Goal: Task Accomplishment & Management: Use online tool/utility

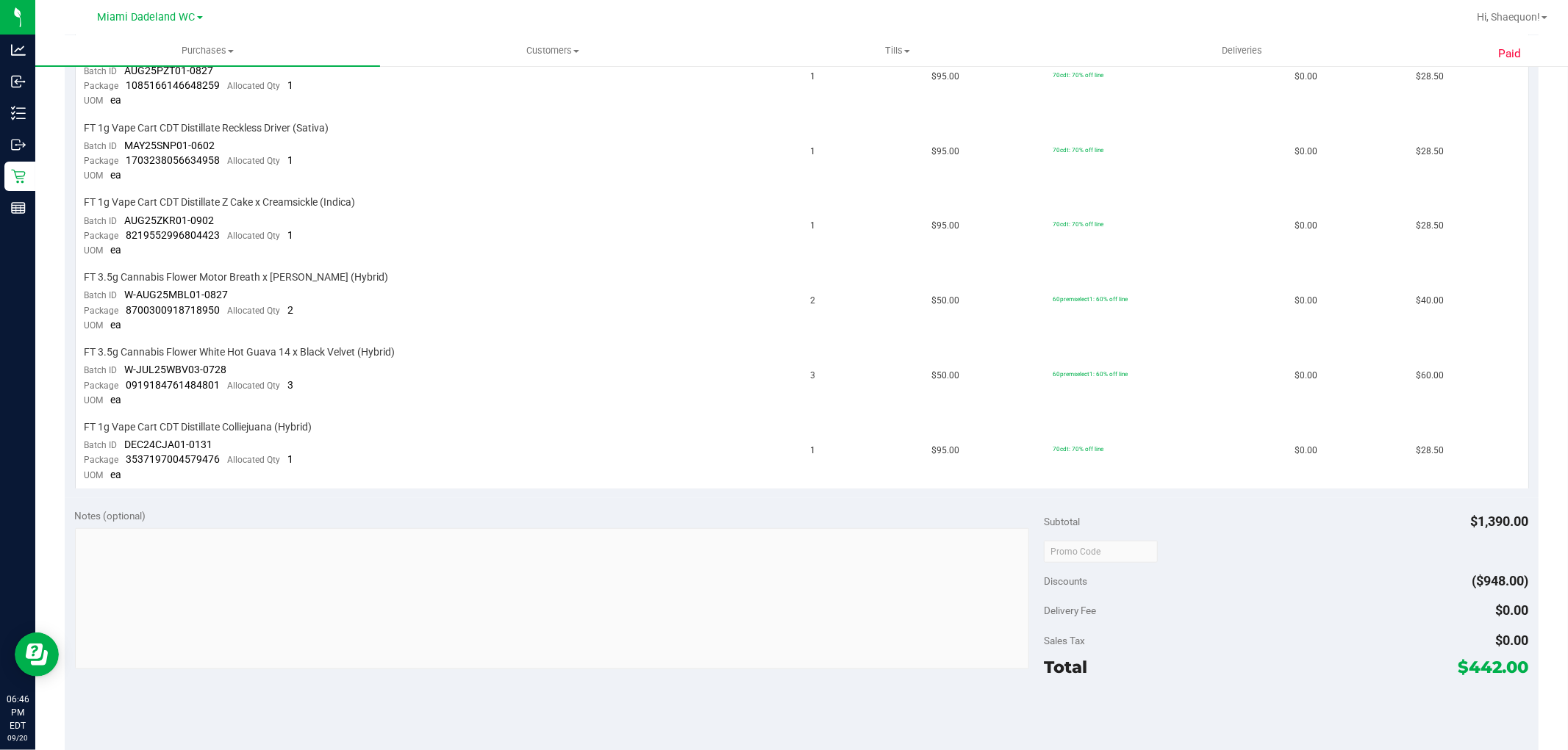
scroll to position [1029, 0]
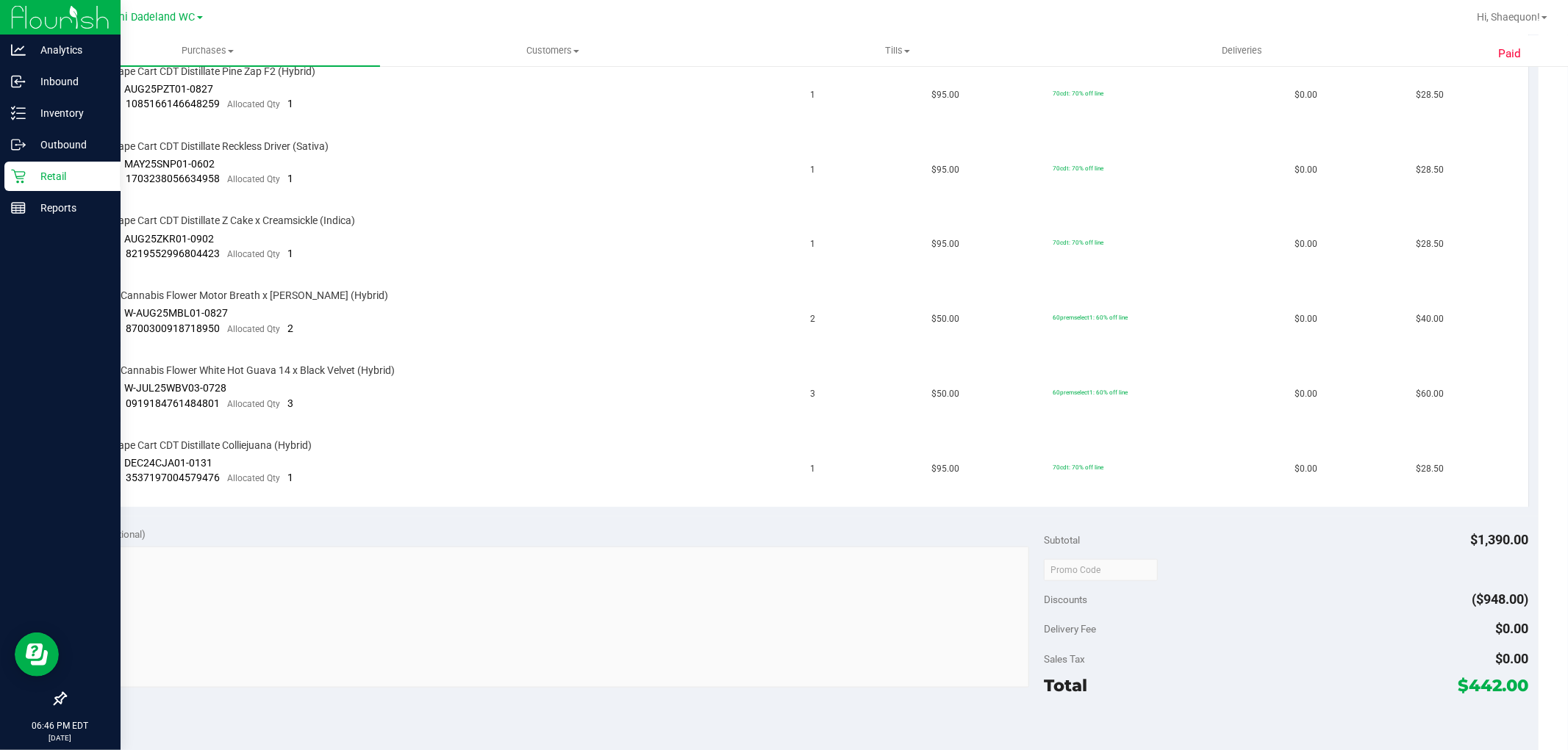
click at [54, 170] on p "Retail" at bounding box center [70, 176] width 88 height 18
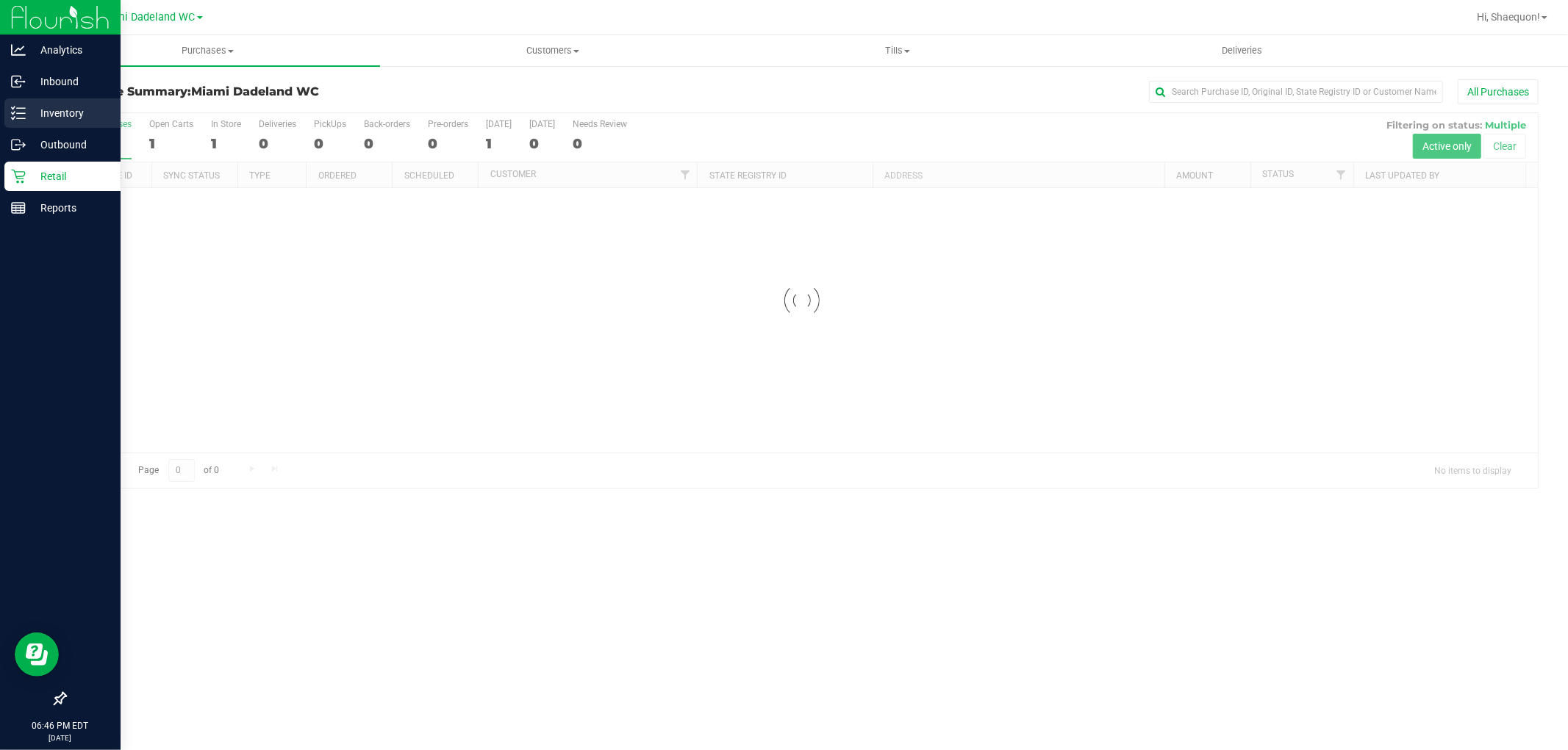
click at [19, 111] on icon at bounding box center [19, 113] width 15 height 15
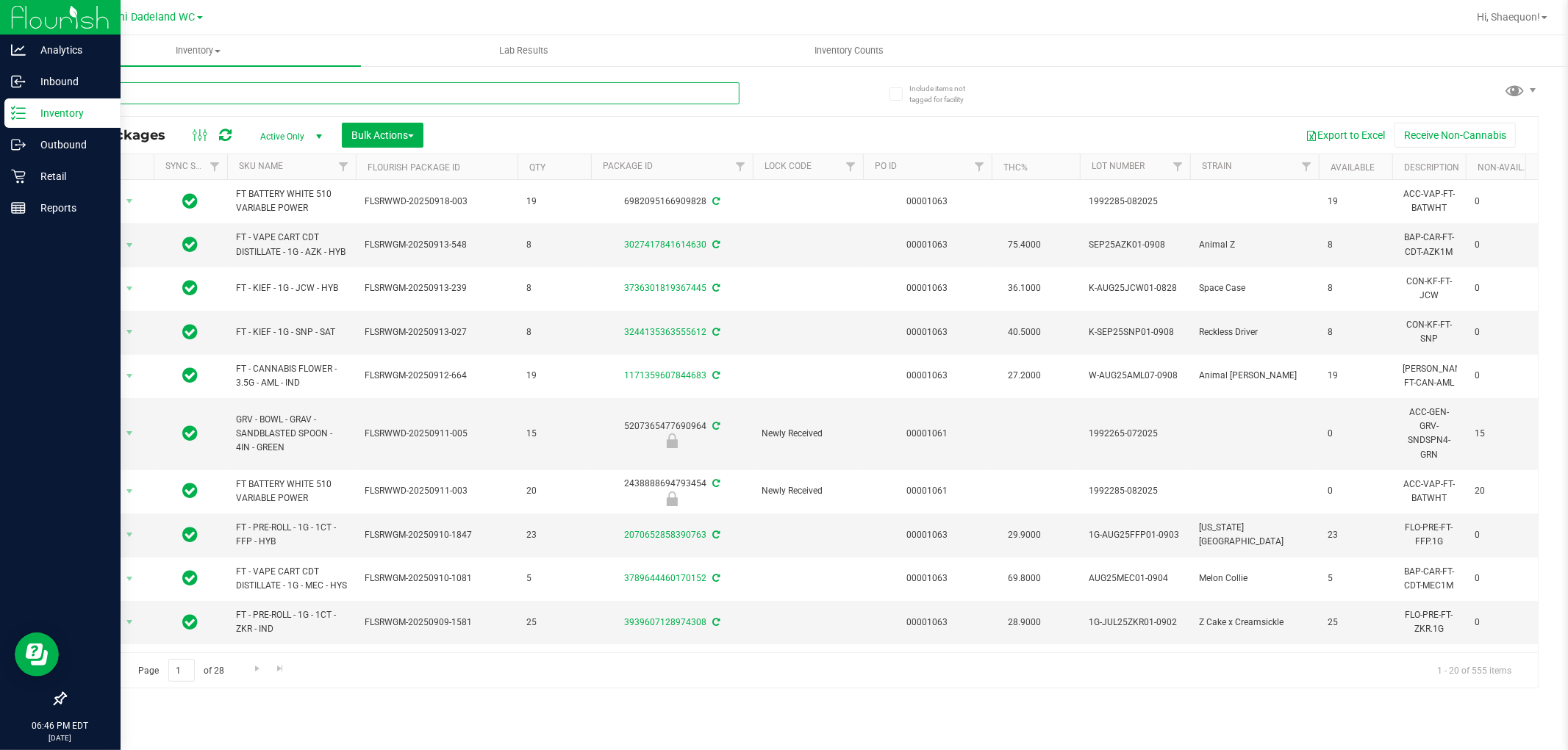
click at [270, 94] on input "text" at bounding box center [401, 93] width 675 height 22
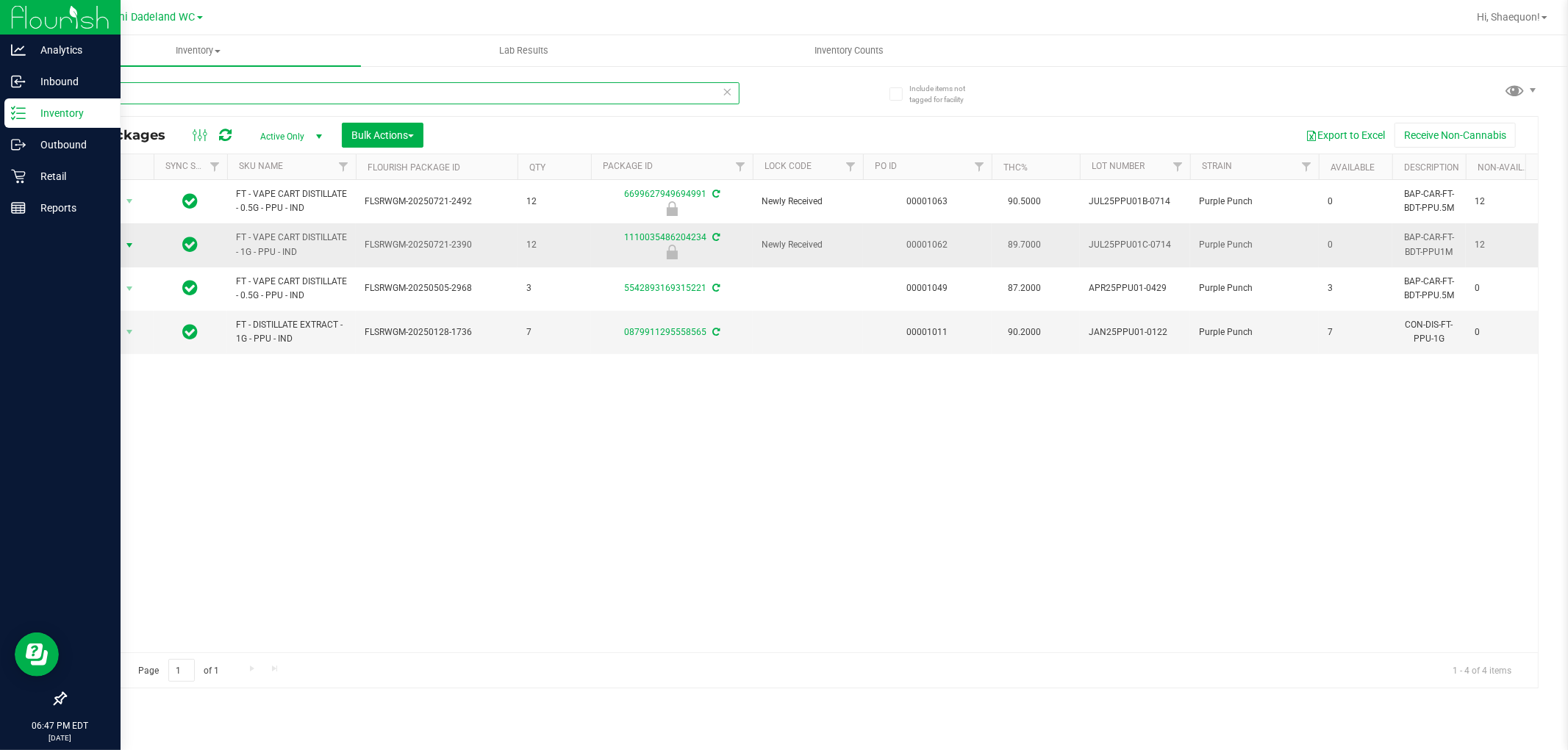
type input "PPU"
click at [130, 244] on span "select" at bounding box center [130, 246] width 12 height 12
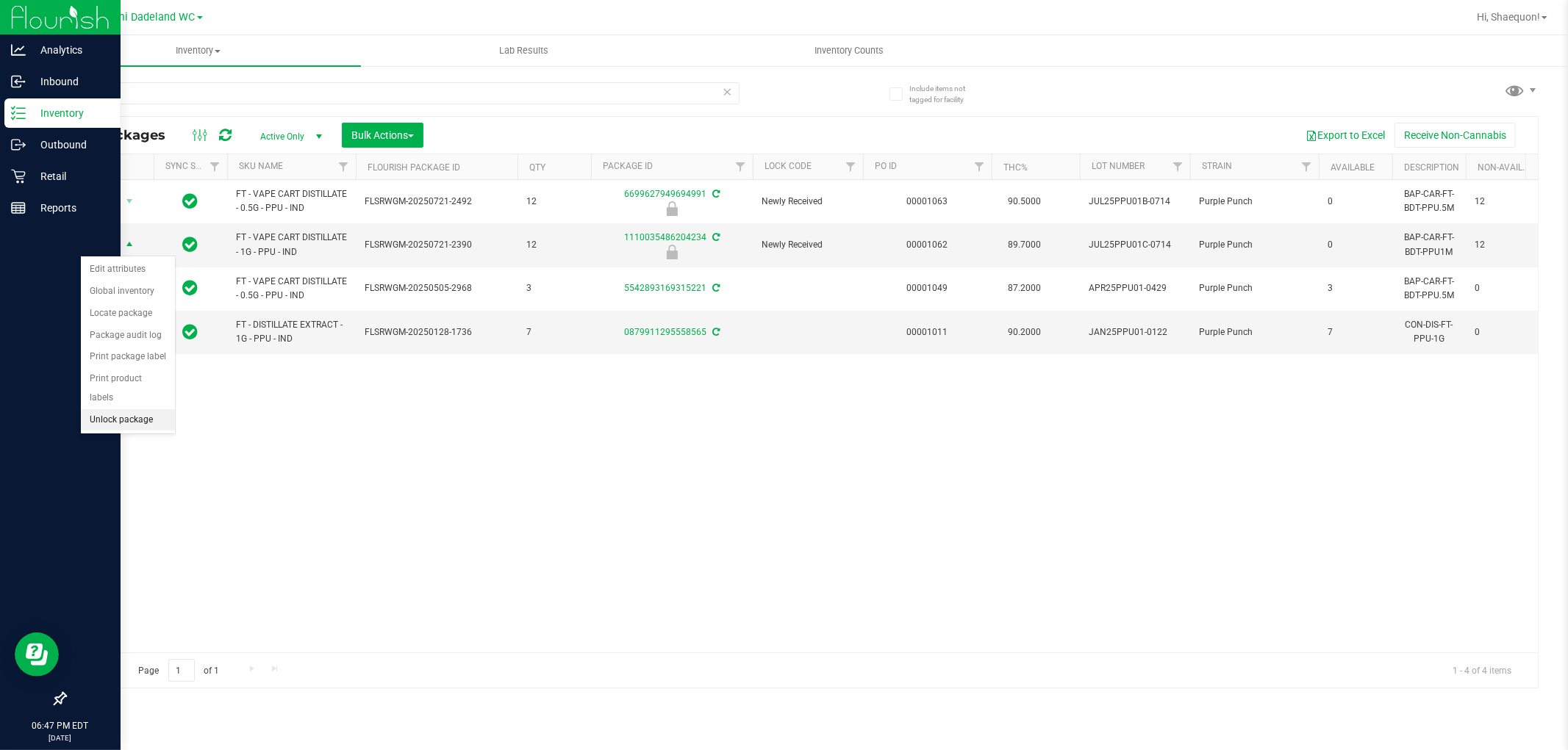
click at [144, 428] on li "Unlock package" at bounding box center [127, 421] width 94 height 22
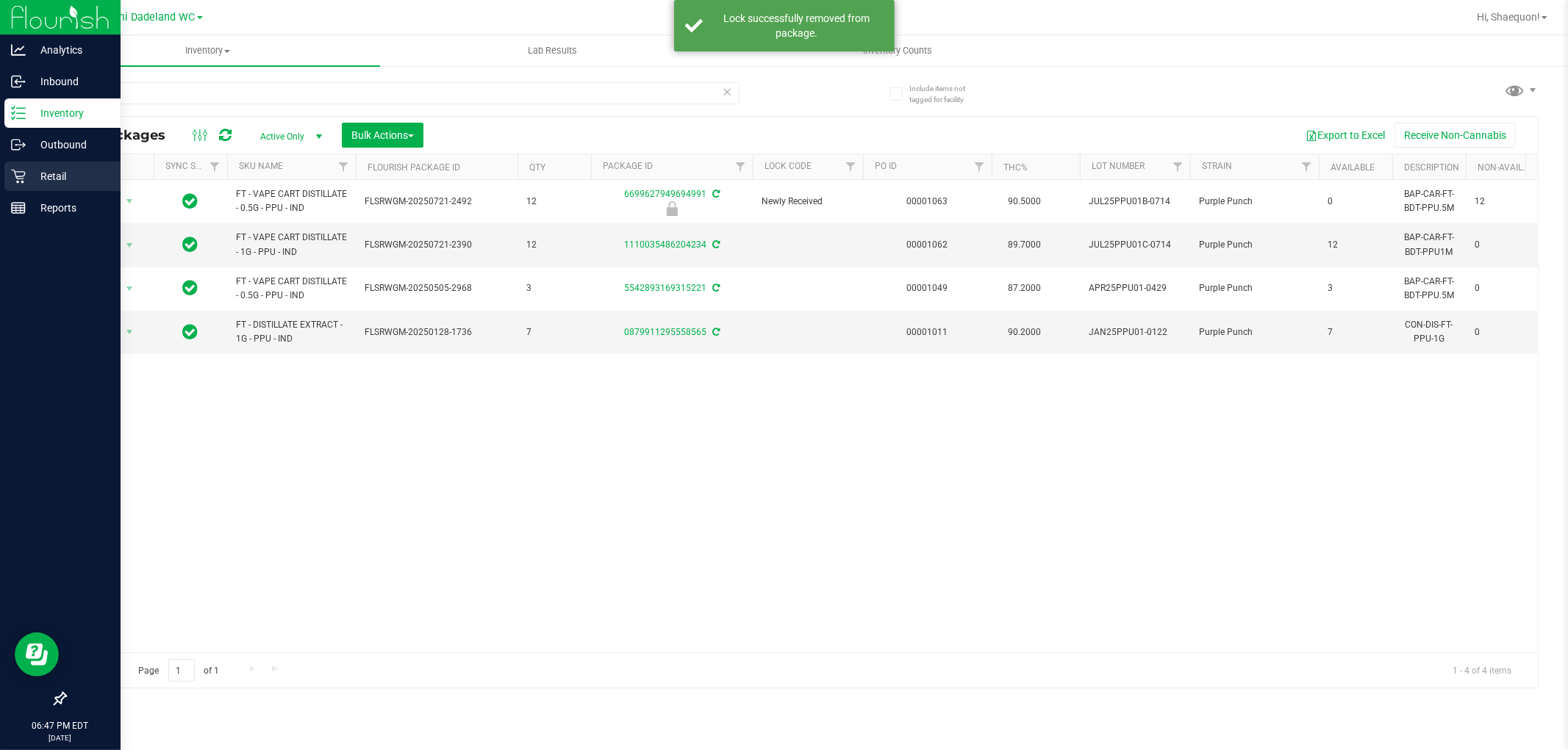
click at [23, 169] on icon at bounding box center [19, 176] width 15 height 15
